Goal: Transaction & Acquisition: Purchase product/service

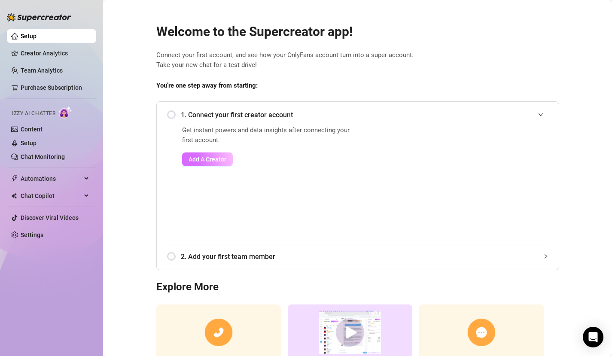
click at [197, 161] on span "Add A Creator" at bounding box center [208, 159] width 38 height 7
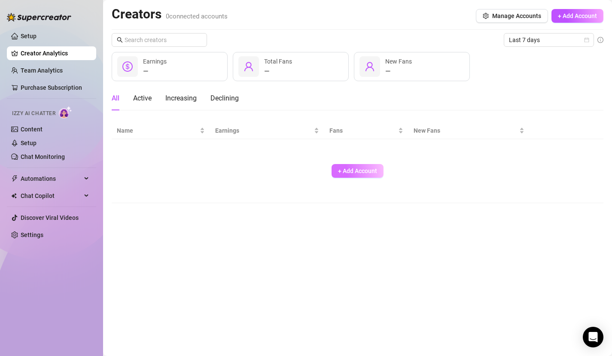
click at [356, 174] on span "+ Add Account" at bounding box center [357, 171] width 39 height 7
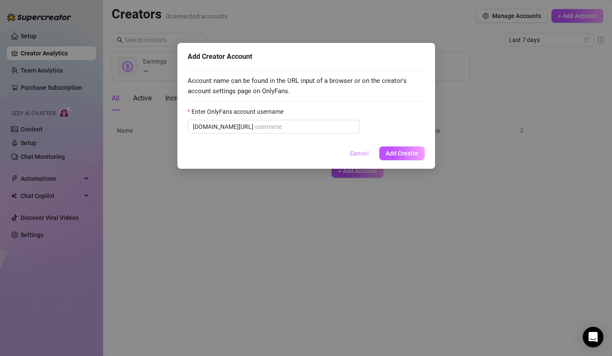
click at [355, 147] on button "Cancel" at bounding box center [359, 154] width 33 height 14
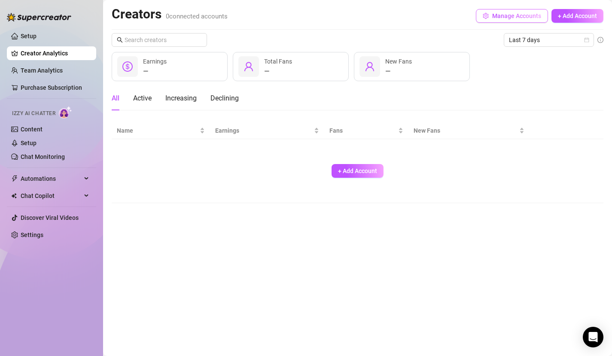
click at [422, 18] on span "Manage Accounts" at bounding box center [517, 15] width 49 height 7
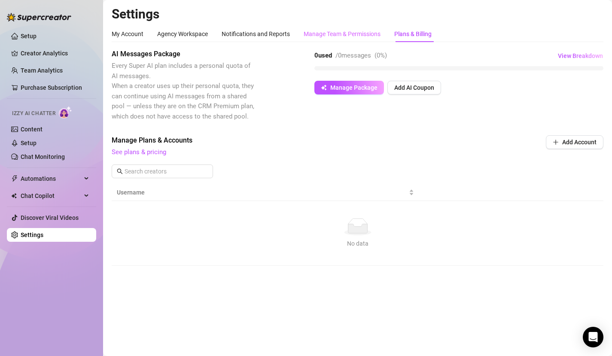
click at [361, 27] on div "Manage Team & Permissions" at bounding box center [342, 34] width 77 height 16
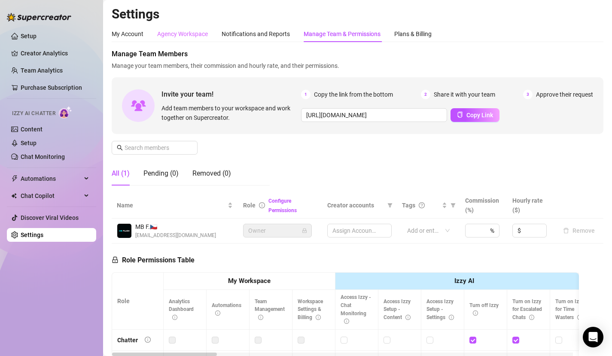
click at [205, 40] on div "Agency Workspace" at bounding box center [182, 34] width 51 height 16
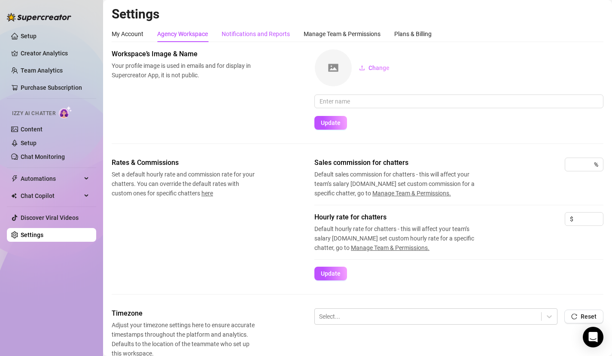
click at [239, 37] on div "Notifications and Reports" at bounding box center [256, 33] width 68 height 9
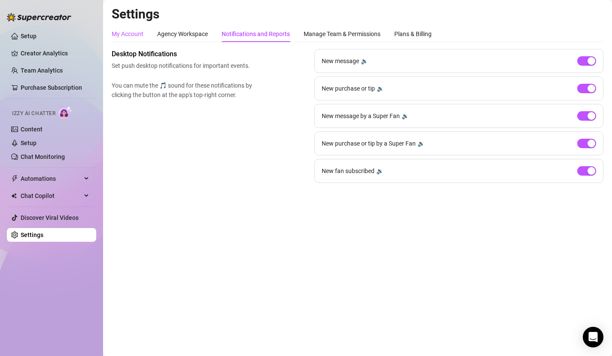
click at [129, 32] on div "My Account" at bounding box center [128, 33] width 32 height 9
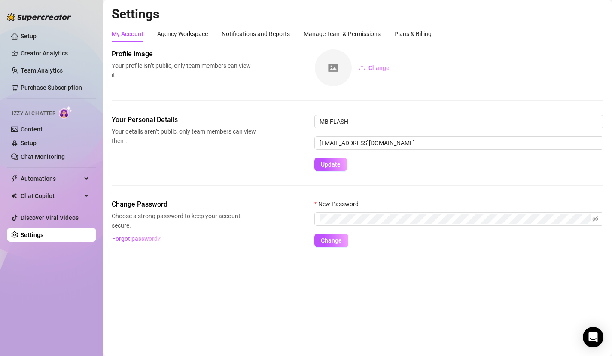
click at [38, 61] on ul "Setup Creator Analytics Team Analytics Purchase Subscription Izzy AI Chatter Co…" at bounding box center [51, 136] width 89 height 220
click at [41, 52] on link "Creator Analytics" at bounding box center [55, 53] width 69 height 14
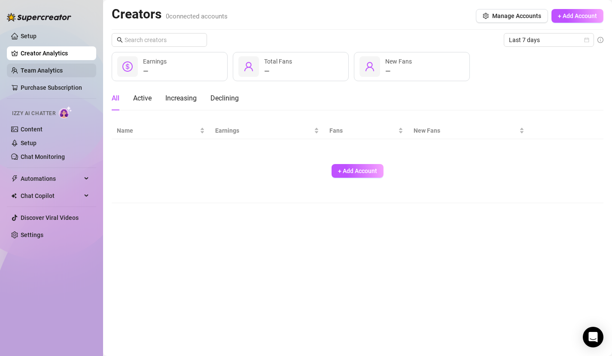
click at [40, 67] on link "Team Analytics" at bounding box center [42, 70] width 42 height 7
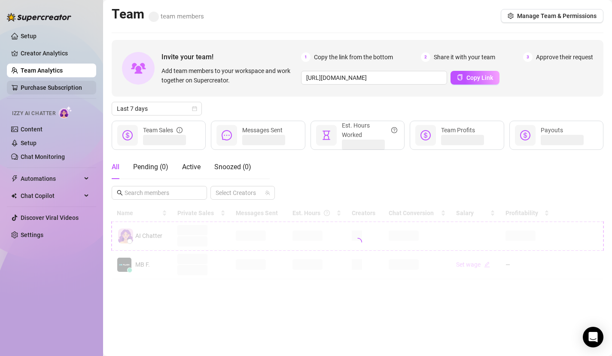
click at [28, 84] on link "Purchase Subscription" at bounding box center [51, 87] width 61 height 7
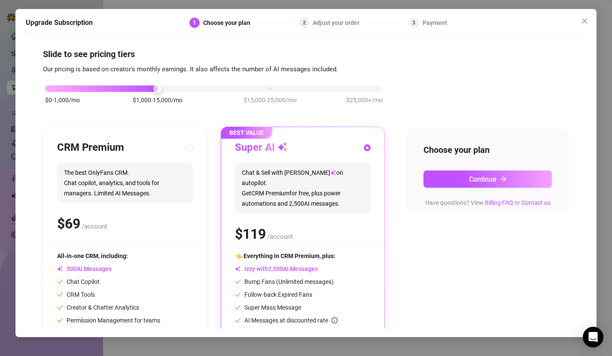
click at [422, 20] on div "Upgrade Subscription 1 Choose your plan 2 Adjust your order 3 Payment Slide to …" at bounding box center [306, 178] width 612 height 356
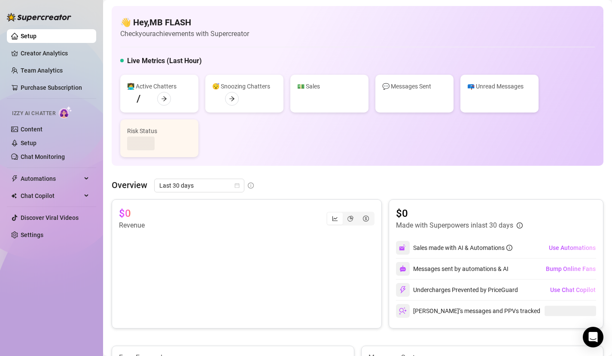
click at [422, 21] on main "👋 Hey, MB FLASH Check your achievements with Supercreator Live Metrics (Last Ho…" at bounding box center [357, 308] width 509 height 617
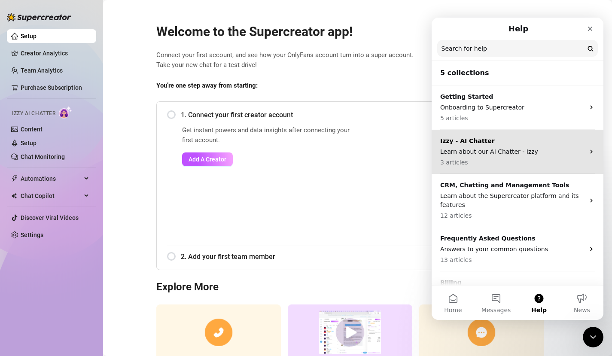
click at [422, 159] on p "3 articles" at bounding box center [513, 162] width 144 height 9
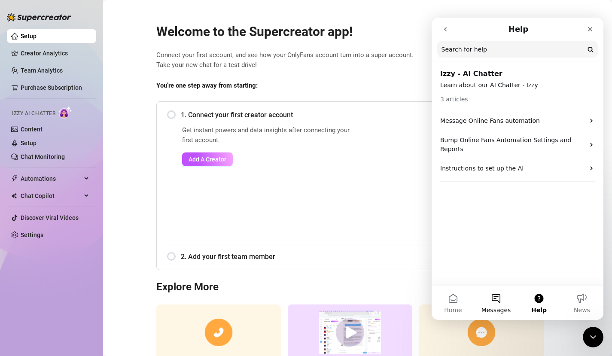
click at [422, 219] on button "Messages" at bounding box center [496, 303] width 43 height 34
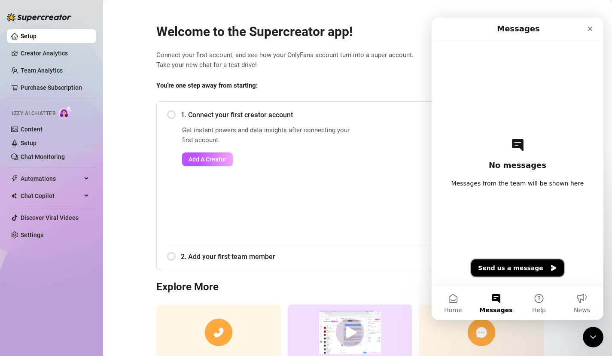
click at [422, 219] on button "Send us a message" at bounding box center [517, 268] width 93 height 17
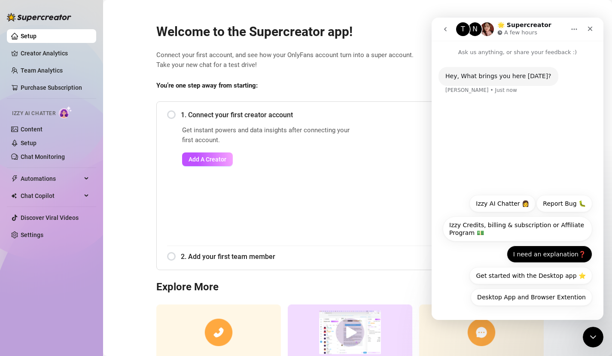
click at [422, 219] on button "I need an explanation❓" at bounding box center [550, 254] width 86 height 17
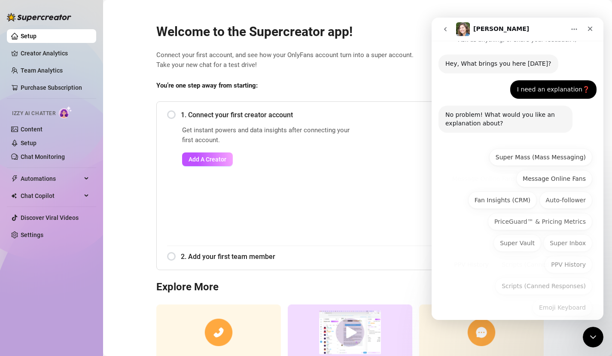
scroll to position [23, 0]
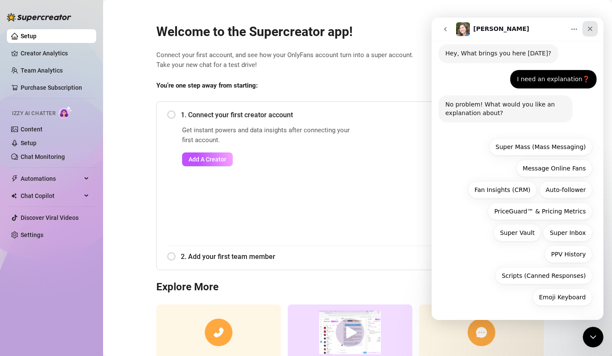
click at [422, 25] on icon "Close" at bounding box center [590, 28] width 7 height 7
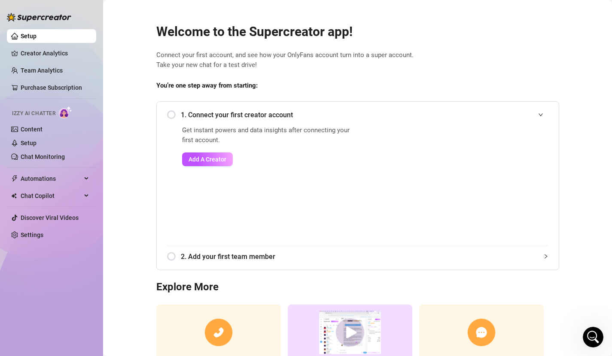
scroll to position [65, 0]
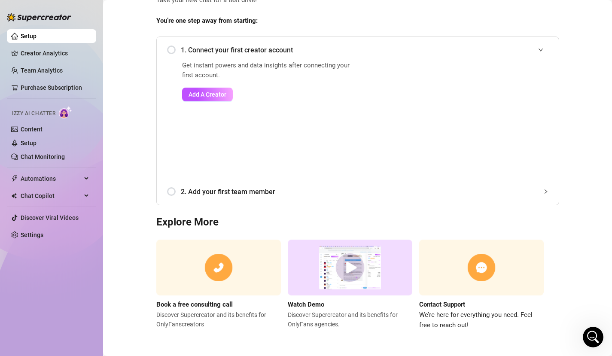
click at [344, 219] on img at bounding box center [350, 268] width 125 height 56
click at [342, 219] on img at bounding box center [350, 268] width 125 height 56
click at [353, 219] on img at bounding box center [350, 268] width 125 height 56
click at [310, 219] on strong "Watch Demo" at bounding box center [306, 305] width 37 height 8
